Goal: Transaction & Acquisition: Purchase product/service

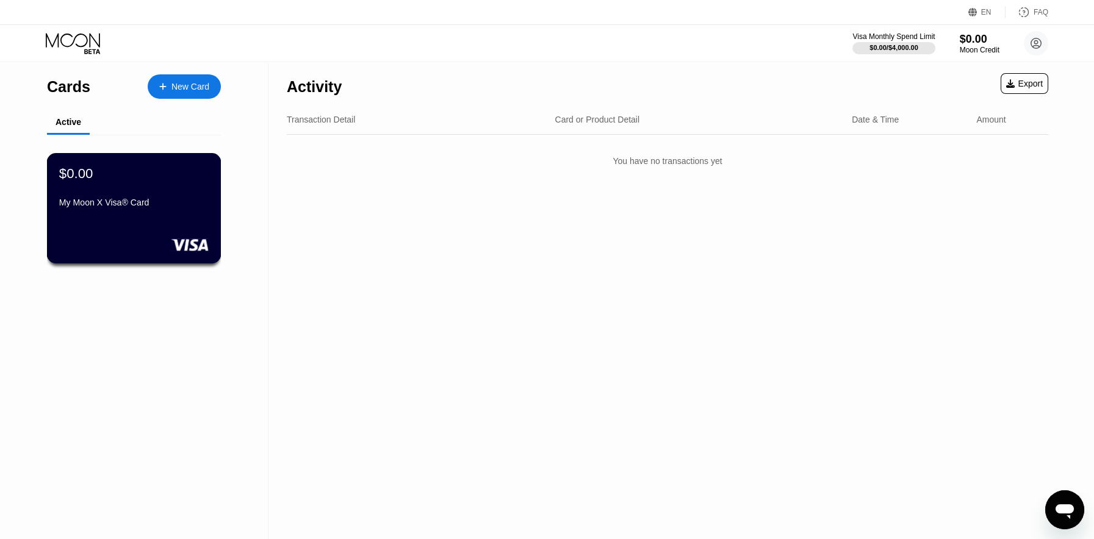
click at [137, 171] on div "$0.00" at bounding box center [133, 173] width 149 height 16
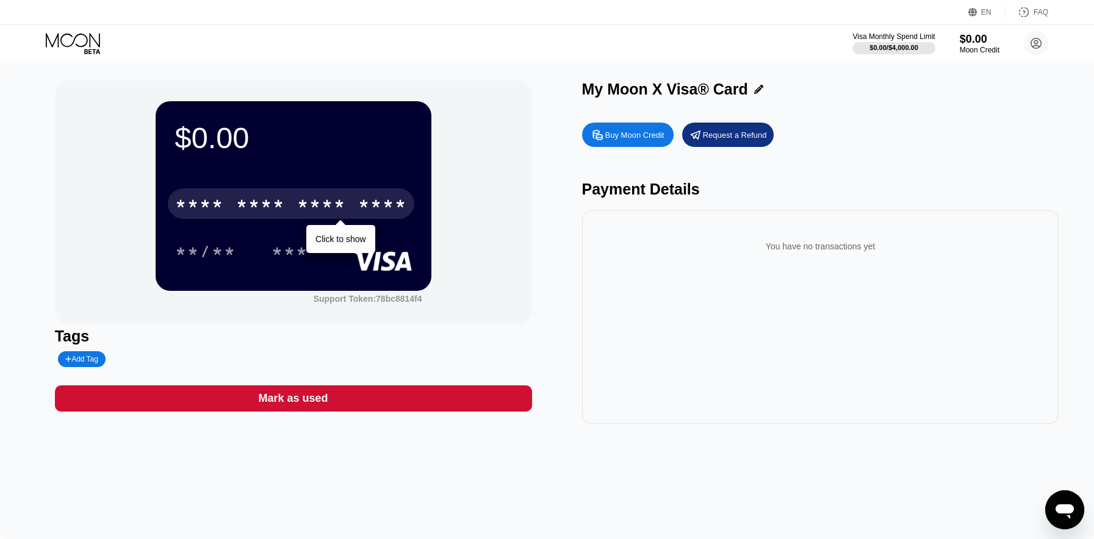
click at [336, 195] on div "* * * * * * * * * * * * ****" at bounding box center [291, 203] width 246 height 30
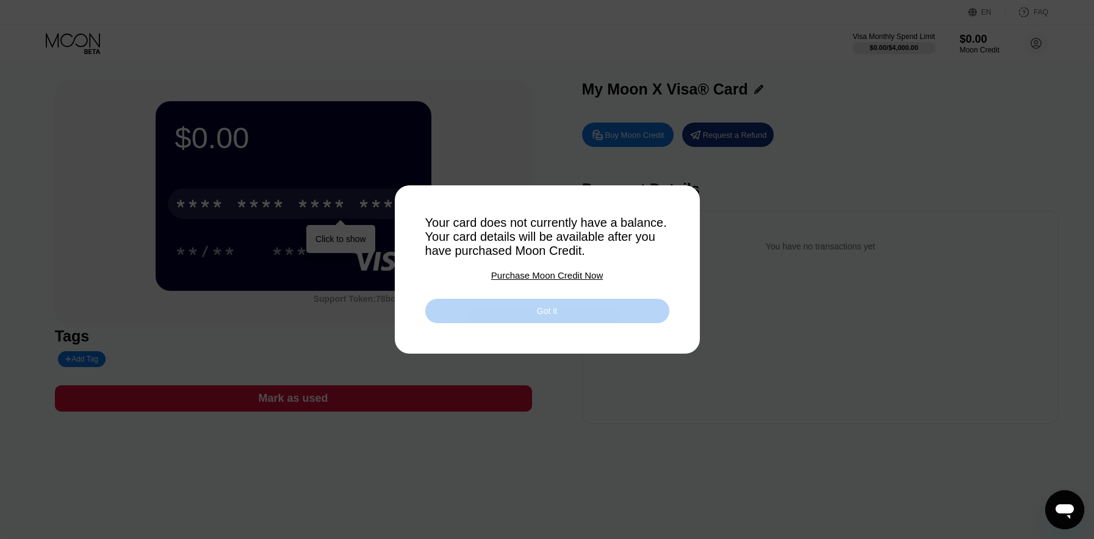
click at [526, 314] on div "Got it" at bounding box center [547, 311] width 244 height 24
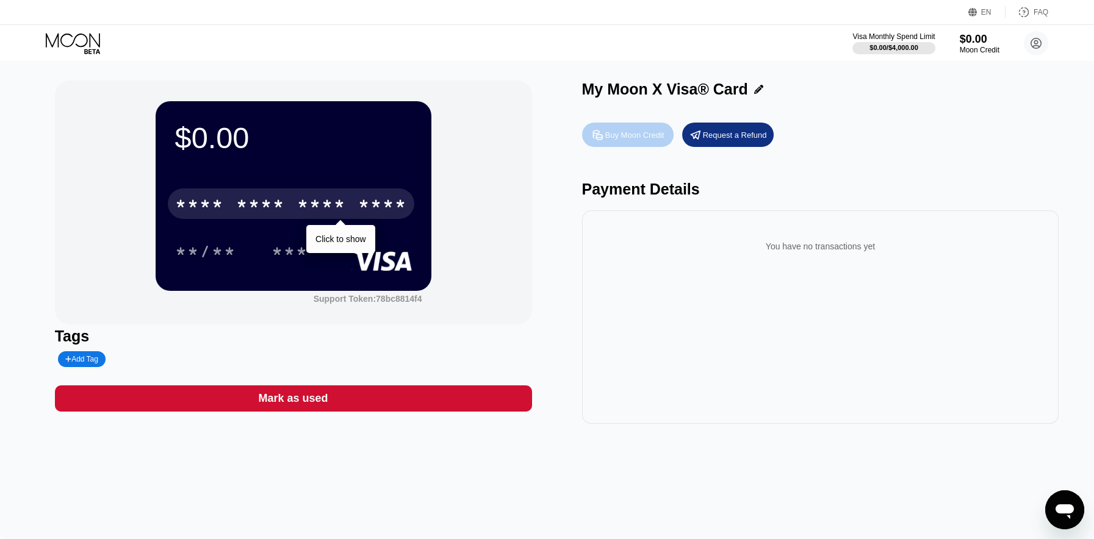
click at [648, 140] on div "Buy Moon Credit" at bounding box center [627, 135] width 91 height 24
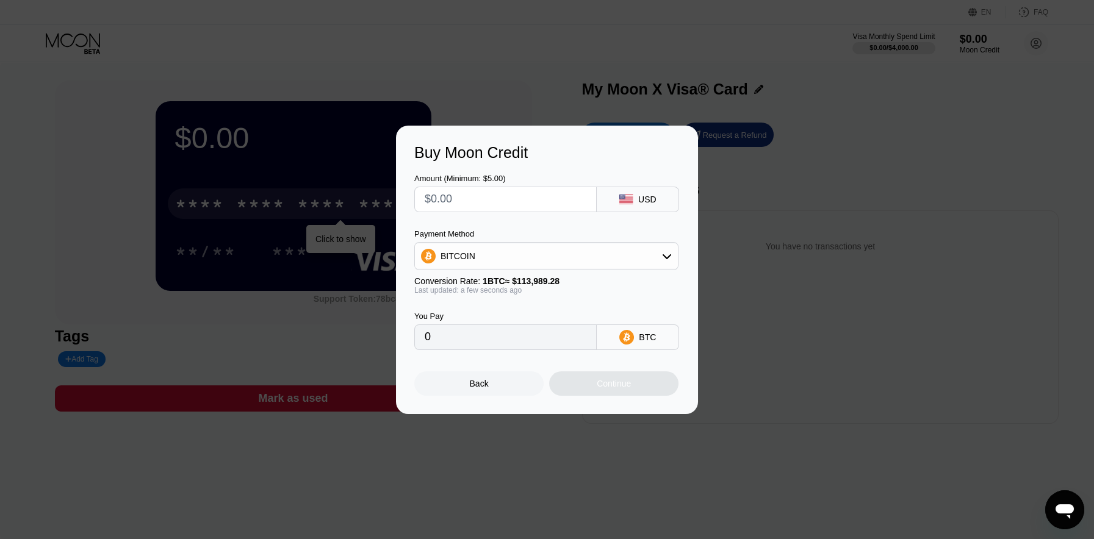
click at [536, 196] on input "text" at bounding box center [506, 199] width 162 height 24
type input "$5"
type input "0.00004387"
type input "$5"
click at [600, 309] on div "You Pay 0.00004387 BTC" at bounding box center [546, 323] width 265 height 56
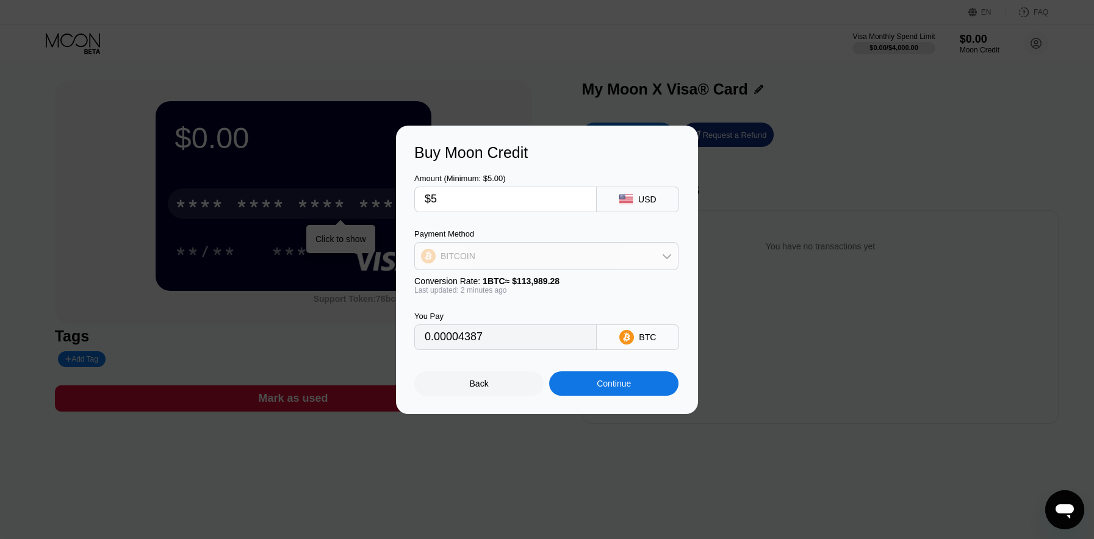
click at [529, 246] on div "BITCOIN" at bounding box center [546, 256] width 263 height 24
click at [498, 313] on span "USDT on TRON" at bounding box center [474, 317] width 62 height 10
click at [561, 249] on div "USDT on TRON" at bounding box center [546, 256] width 263 height 24
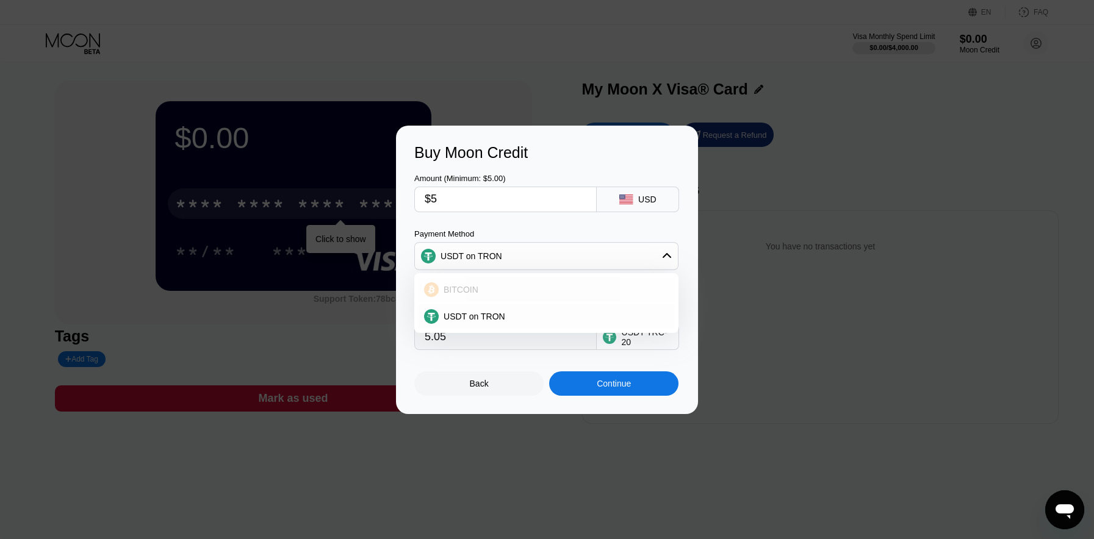
click at [486, 282] on div "BITCOIN" at bounding box center [546, 290] width 257 height 24
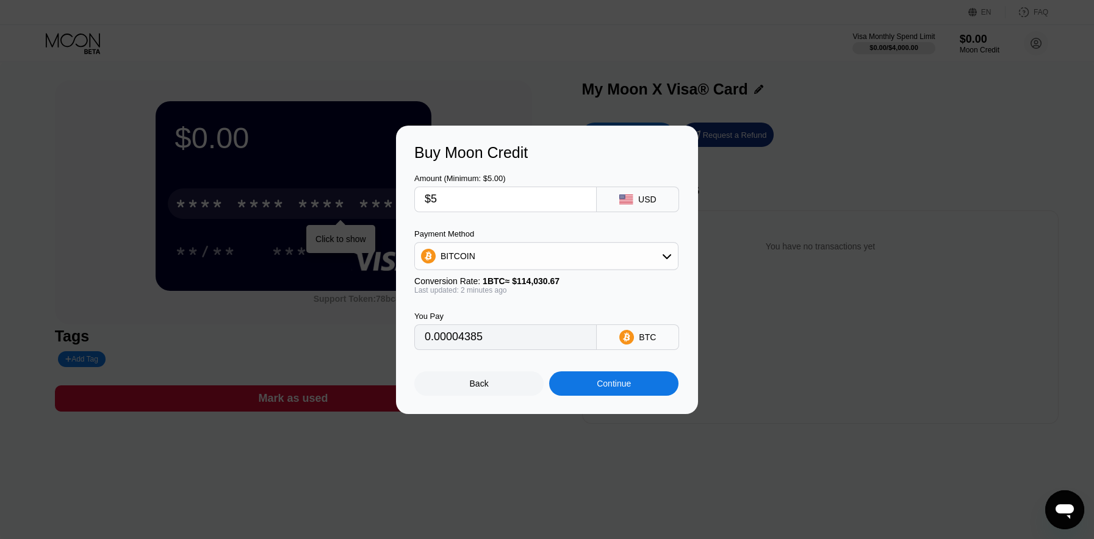
click at [481, 95] on div at bounding box center [551, 269] width 1103 height 539
type input "0.00004385"
